Goal: Ask a question

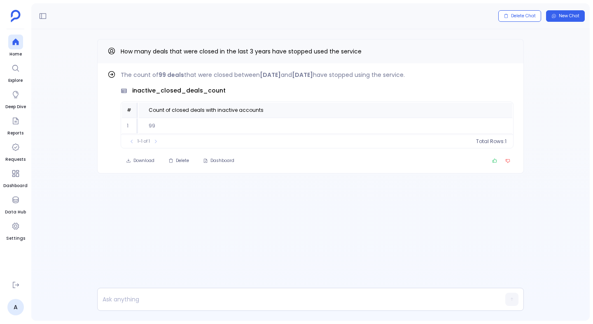
click at [92, 136] on div "Find out how The count of 99 deals that were closed between 2022-01-01 and 2024…" at bounding box center [310, 122] width 558 height 187
click at [77, 137] on div "Find out how The count of 99 deals that were closed between 2022-01-01 and 2024…" at bounding box center [310, 122] width 558 height 187
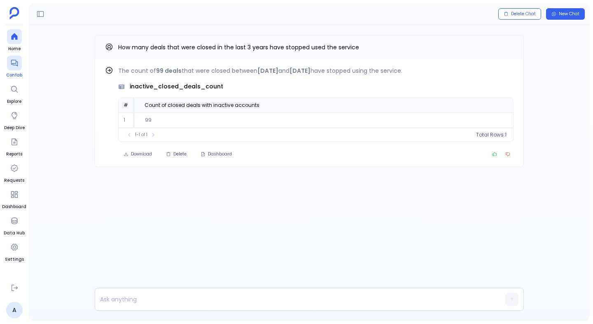
click at [13, 67] on div at bounding box center [14, 63] width 15 height 15
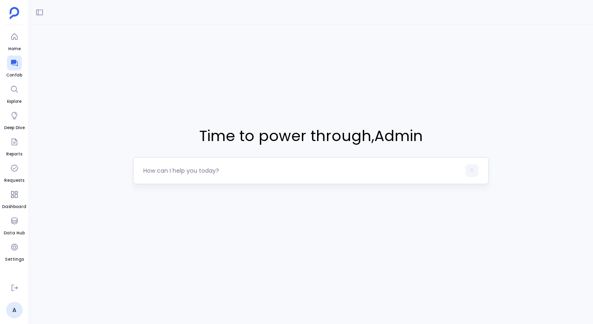
click at [188, 173] on textarea at bounding box center [301, 171] width 317 height 8
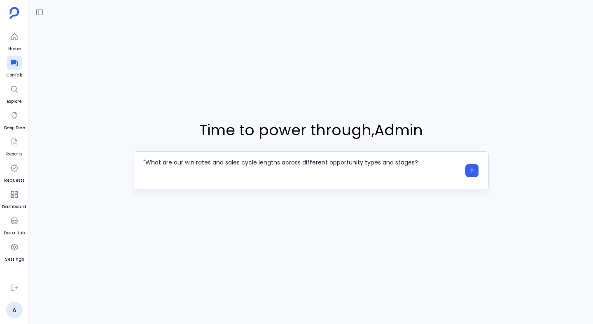
type textarea ""What are our win rates and sales cycle lengths across different opportunity ty…"
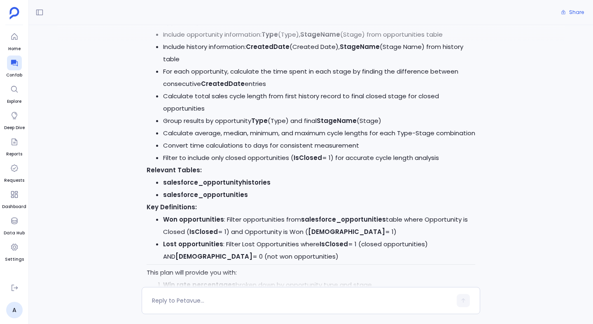
scroll to position [706, 0]
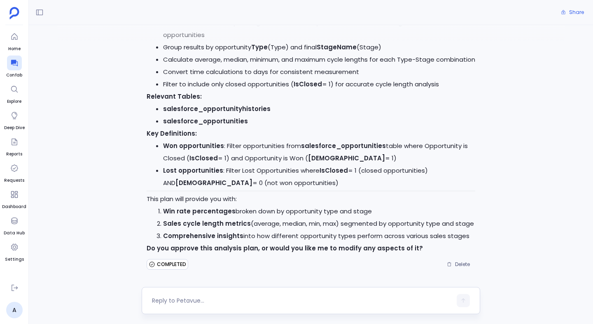
click at [215, 296] on div at bounding box center [302, 300] width 300 height 13
click at [208, 298] on textarea at bounding box center [302, 301] width 300 height 8
type textarea "yes"
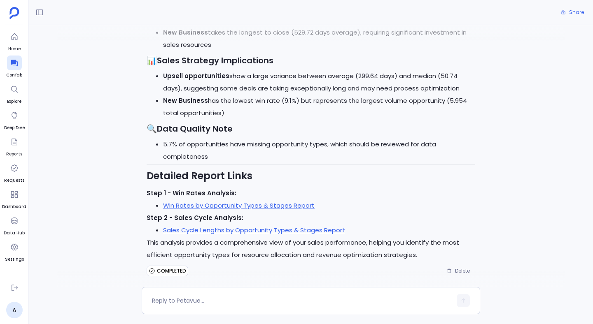
scroll to position [1589, 0]
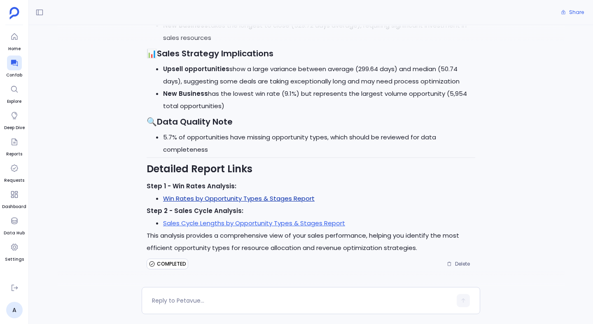
click at [260, 200] on link "Win Rates by Opportunity Types & Stages Report" at bounding box center [238, 198] width 151 height 9
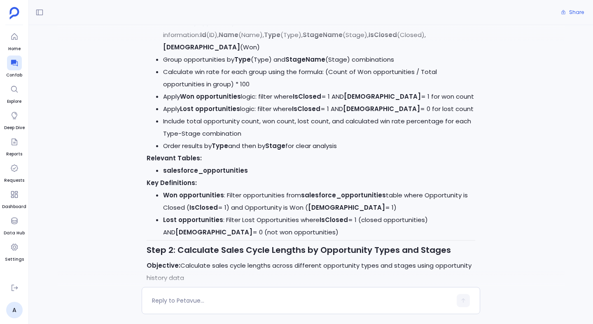
scroll to position [0, 0]
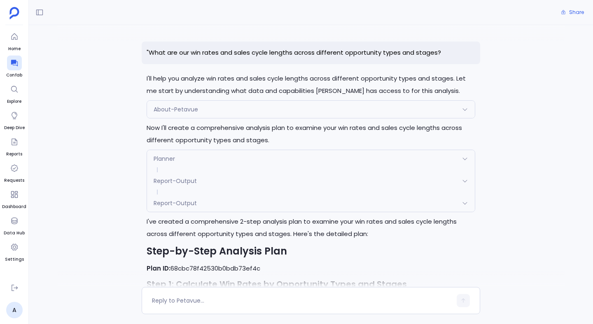
click at [211, 54] on p ""What are our win rates and sales cycle lengths across different opportunity ty…" at bounding box center [311, 53] width 338 height 23
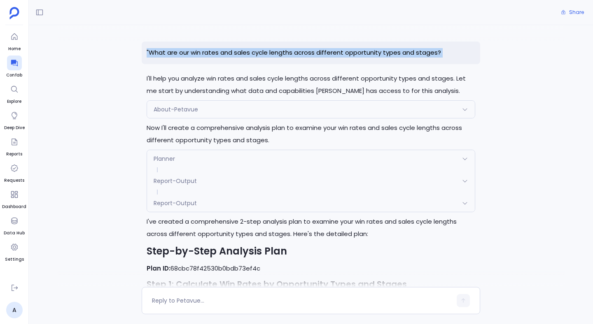
click at [211, 54] on p ""What are our win rates and sales cycle lengths across different opportunity ty…" at bounding box center [311, 53] width 338 height 23
copy p ""What are our win rates and sales cycle lengths across different opportunity ty…"
click at [15, 68] on div at bounding box center [14, 63] width 15 height 15
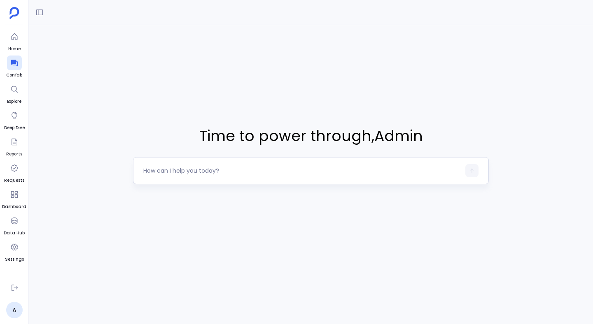
click at [199, 173] on textarea at bounding box center [301, 171] width 317 height 8
type textarea ""What are our win rates and sales cycle lengths across different opportunity ty…"
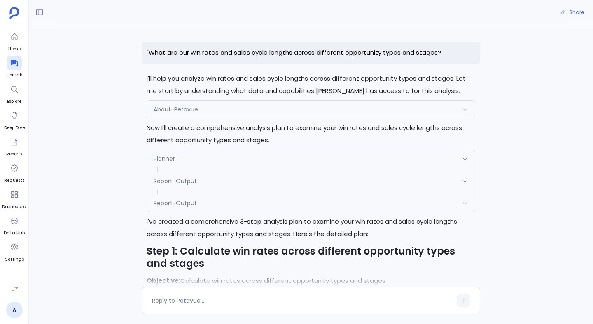
click at [307, 55] on p ""What are our win rates and sales cycle lengths across different opportunity ty…" at bounding box center [311, 53] width 338 height 23
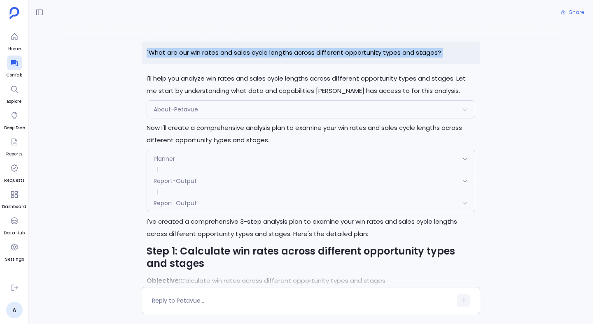
click at [307, 55] on p ""What are our win rates and sales cycle lengths across different opportunity ty…" at bounding box center [311, 53] width 338 height 23
copy p ""What are our win rates and sales cycle lengths across different opportunity ty…"
click at [15, 69] on div at bounding box center [14, 63] width 15 height 15
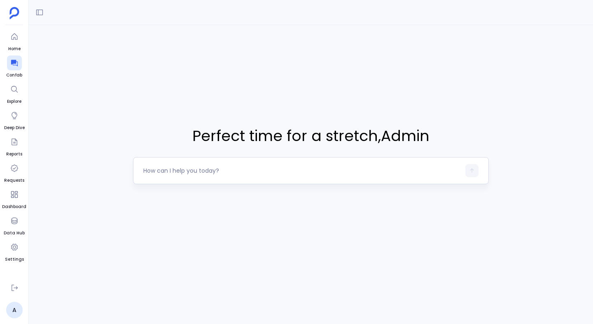
click at [160, 170] on textarea at bounding box center [301, 171] width 317 height 8
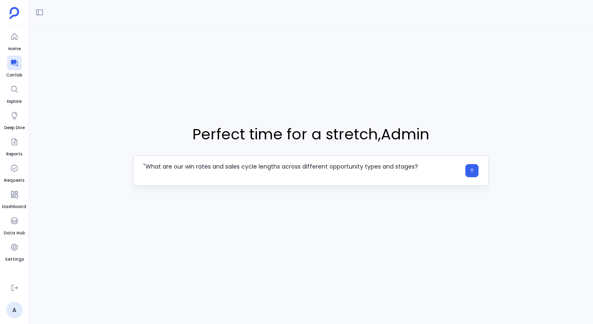
type textarea ""What are our win rates and sales cycle lengths across different opportunity ty…"
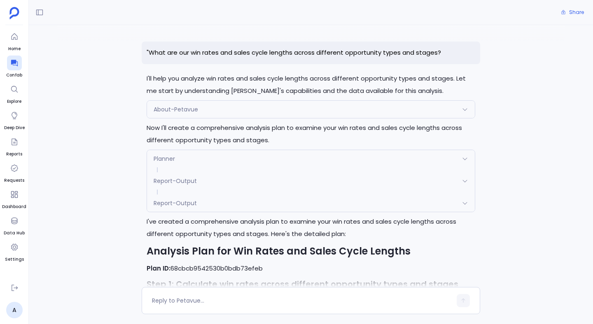
click at [263, 55] on p ""What are our win rates and sales cycle lengths across different opportunity ty…" at bounding box center [311, 53] width 338 height 23
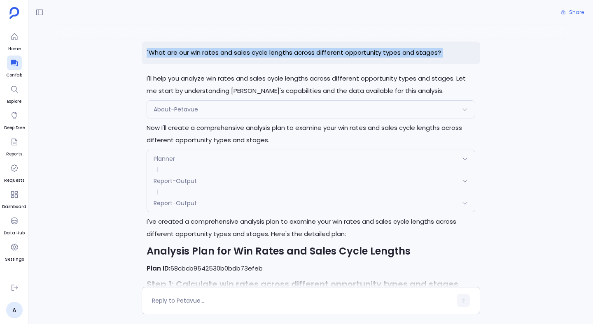
click at [263, 55] on p ""What are our win rates and sales cycle lengths across different opportunity ty…" at bounding box center [311, 53] width 338 height 23
copy p ""What are our win rates and sales cycle lengths across different opportunity ty…"
click at [11, 67] on div at bounding box center [14, 63] width 15 height 15
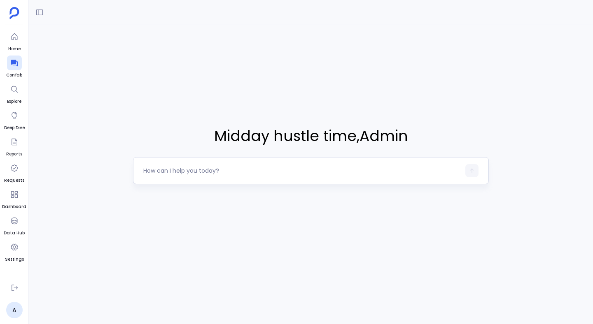
click at [187, 174] on textarea at bounding box center [301, 171] width 317 height 8
type textarea ""What are our win rates and sales cycle lengths across different opportunity ty…"
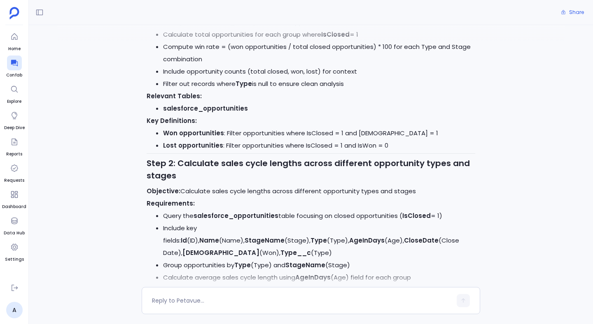
scroll to position [644, 0]
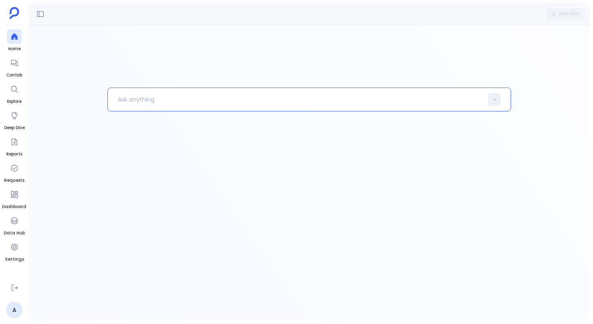
click at [183, 96] on p at bounding box center [295, 99] width 375 height 21
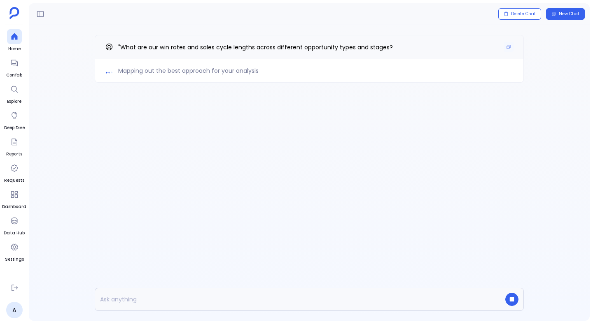
click at [187, 50] on span ""What are our win rates and sales cycle lengths across different opportunity ty…" at bounding box center [255, 47] width 274 height 8
click at [187, 46] on span ""What are our win rates and sales cycle lengths across different opportunity ty…" at bounding box center [255, 47] width 274 height 8
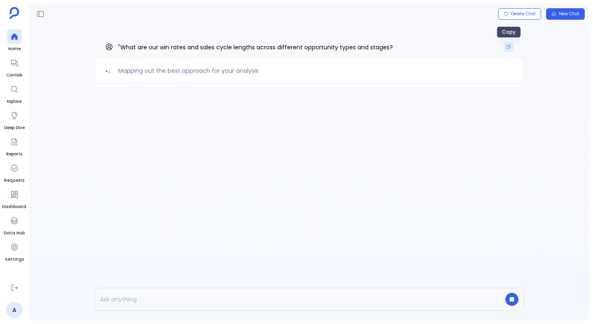
click at [507, 49] on icon "Copy" at bounding box center [509, 47] width 4 height 4
click at [19, 72] on span "Confab" at bounding box center [14, 75] width 16 height 7
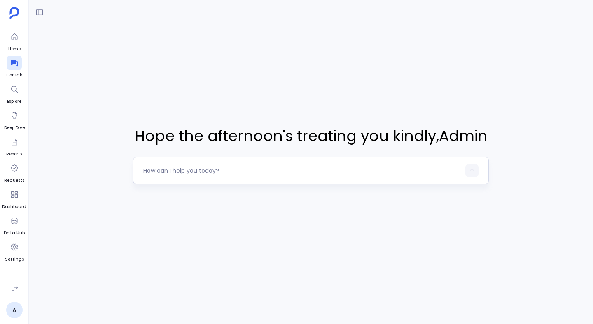
click at [174, 171] on textarea at bounding box center [301, 171] width 317 height 8
type textarea ""What are our win rates and sales cycle lengths across different opportunity ty…"
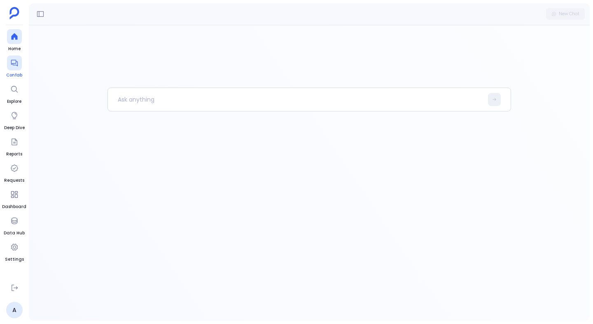
click at [14, 75] on span "Confab" at bounding box center [14, 75] width 16 height 7
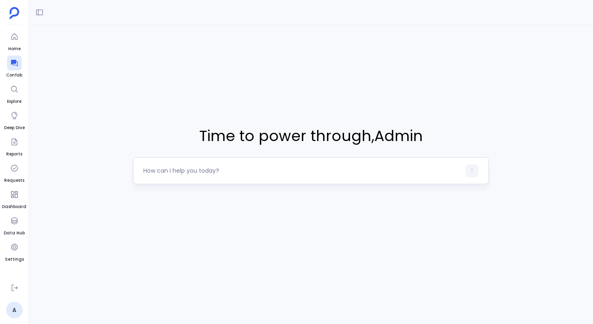
click at [163, 172] on textarea at bounding box center [301, 171] width 317 height 8
type textarea ""What are our win rates and sales cycle lengths across different opportunity ty…"
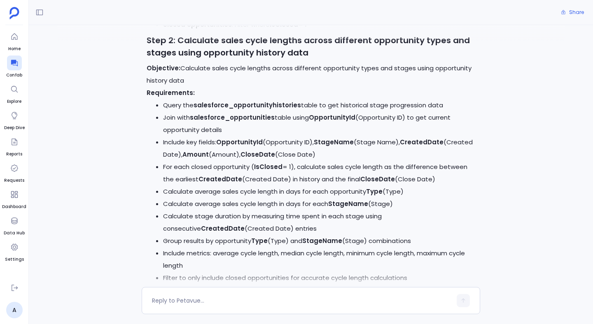
scroll to position [492, 0]
